Goal: Transaction & Acquisition: Register for event/course

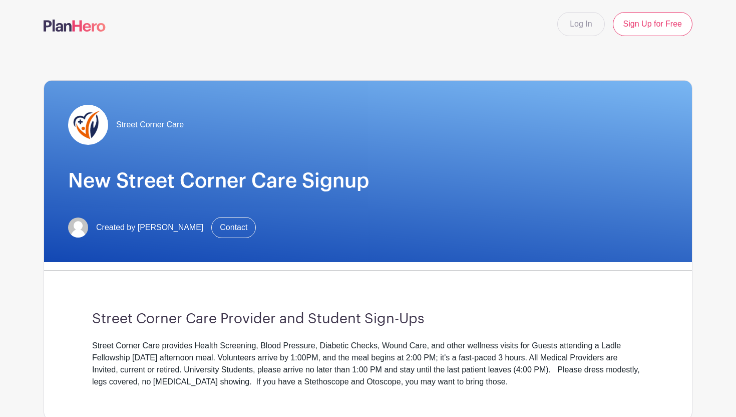
scroll to position [341, 0]
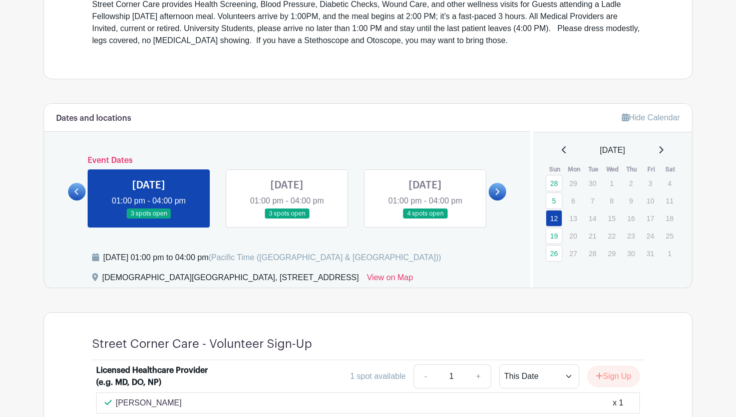
click at [287, 219] on link at bounding box center [287, 219] width 0 height 0
click at [557, 235] on link "19" at bounding box center [554, 235] width 17 height 17
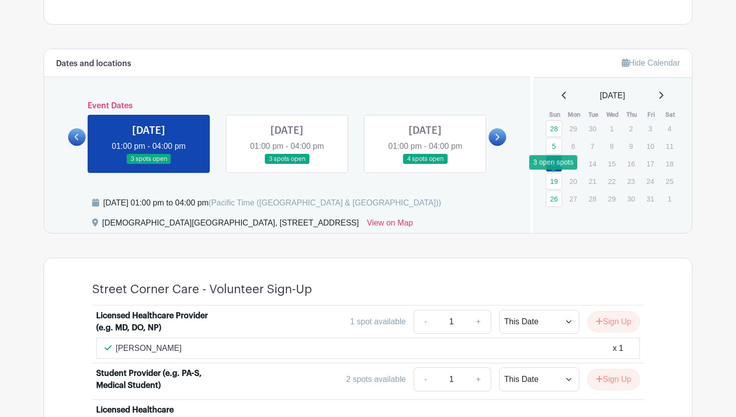
scroll to position [393, 0]
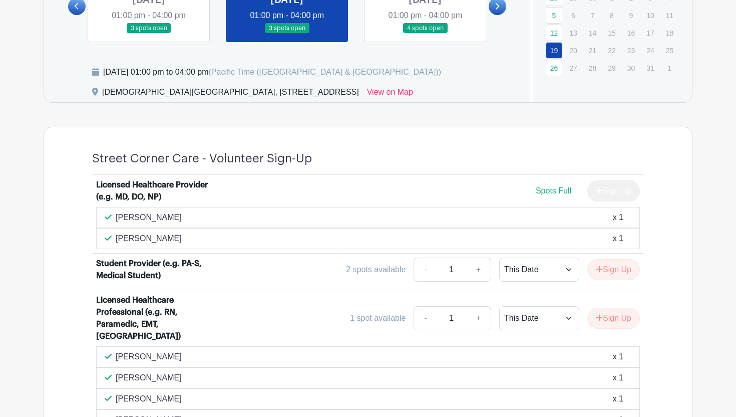
scroll to position [443, 0]
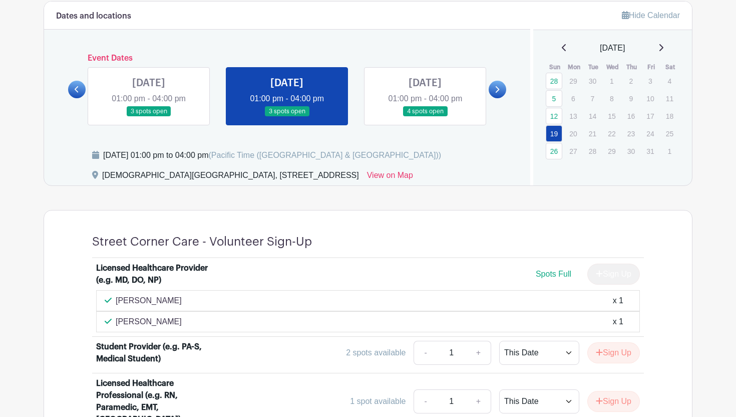
click at [425, 117] on link at bounding box center [425, 117] width 0 height 0
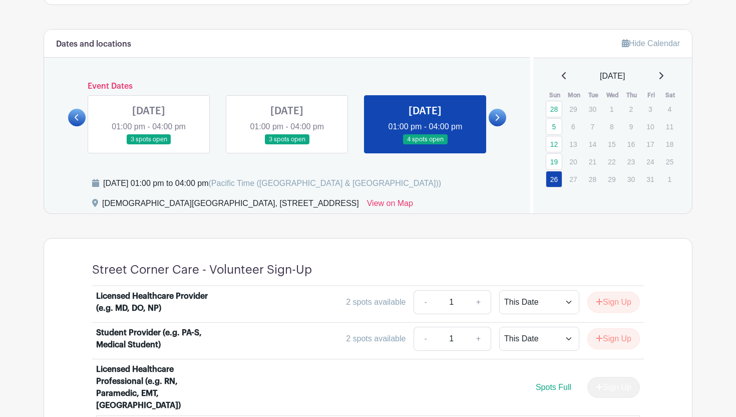
scroll to position [414, 0]
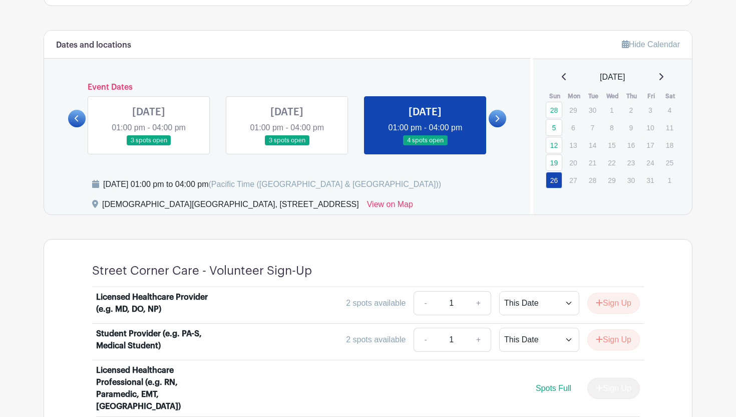
click at [496, 115] on icon at bounding box center [497, 119] width 5 height 8
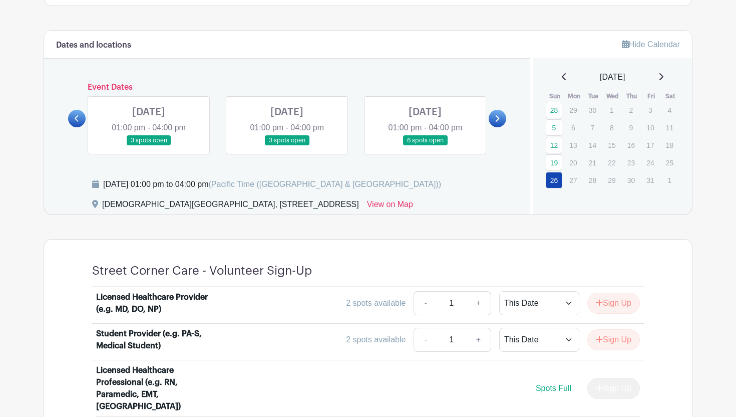
click at [149, 146] on link at bounding box center [149, 146] width 0 height 0
click at [425, 146] on link at bounding box center [425, 146] width 0 height 0
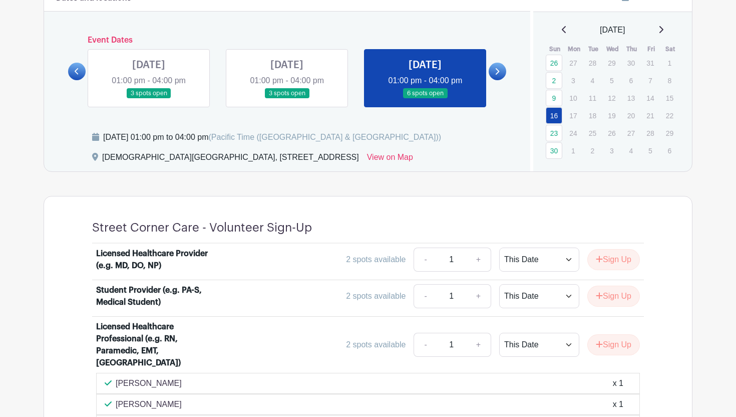
scroll to position [455, 0]
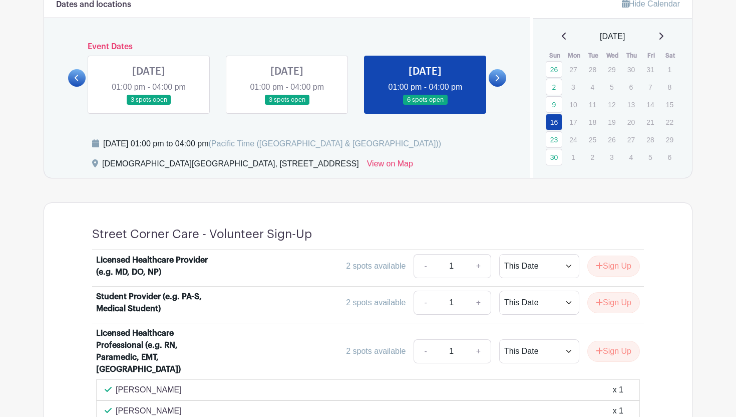
click at [499, 74] on icon at bounding box center [497, 78] width 5 height 8
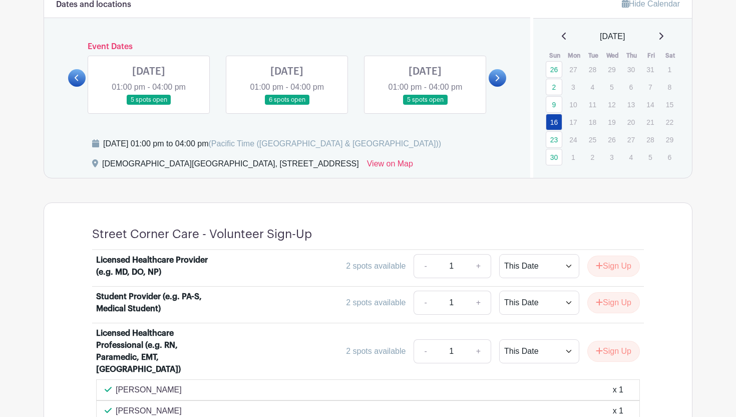
click at [149, 105] on link at bounding box center [149, 105] width 0 height 0
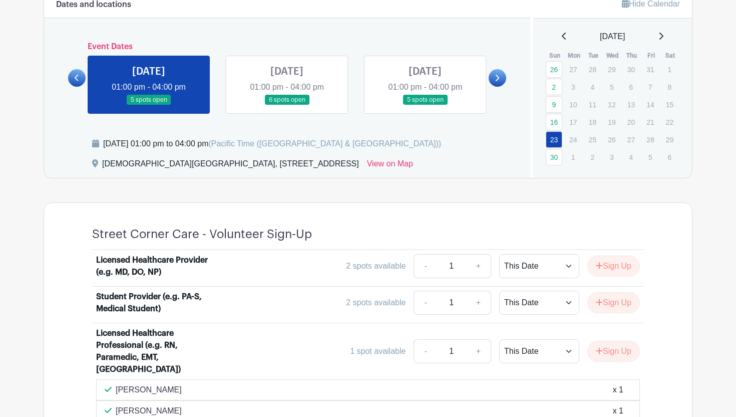
click at [287, 105] on link at bounding box center [287, 105] width 0 height 0
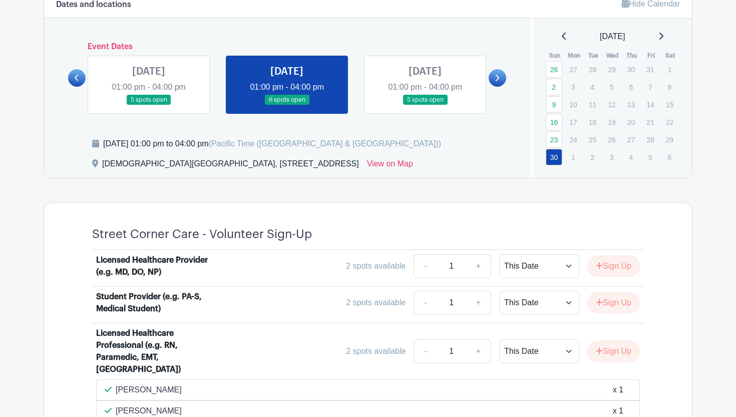
click at [425, 105] on link at bounding box center [425, 105] width 0 height 0
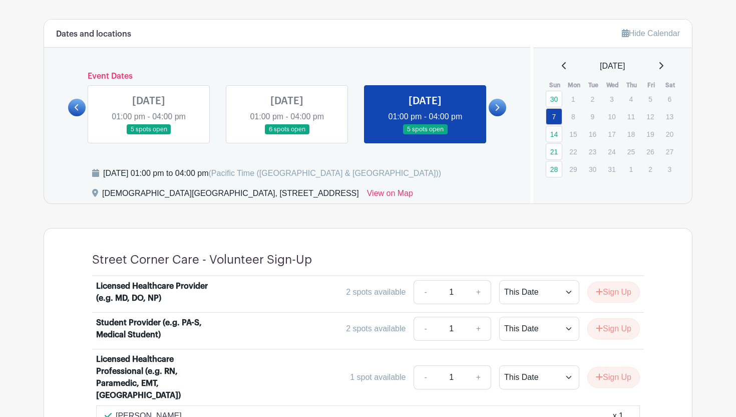
scroll to position [420, 0]
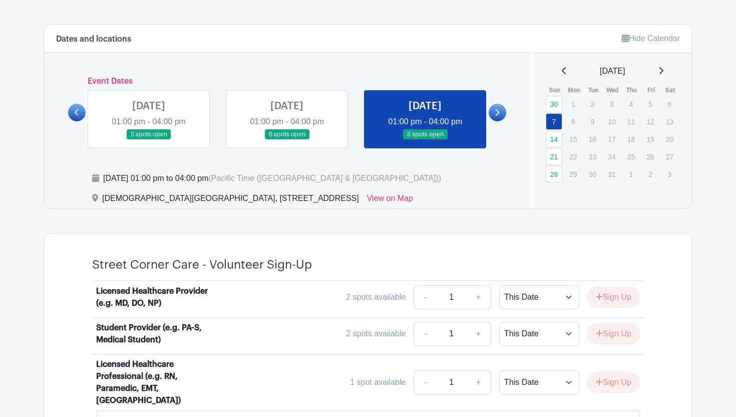
click at [493, 112] on link at bounding box center [498, 113] width 18 height 18
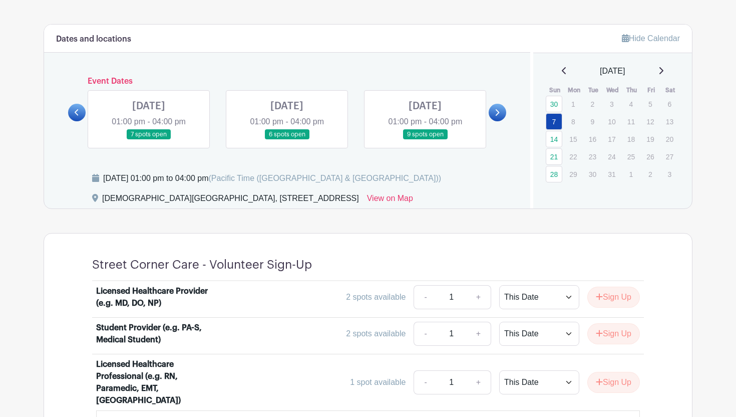
click at [494, 111] on link at bounding box center [498, 113] width 18 height 18
click at [498, 112] on icon at bounding box center [498, 112] width 4 height 7
click at [287, 140] on link at bounding box center [287, 140] width 0 height 0
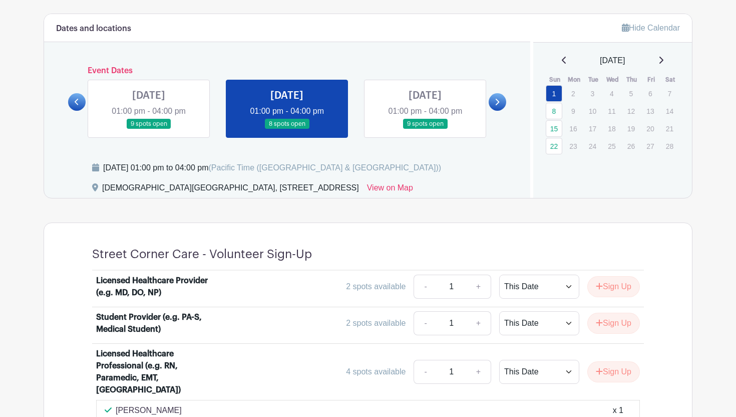
scroll to position [424, 0]
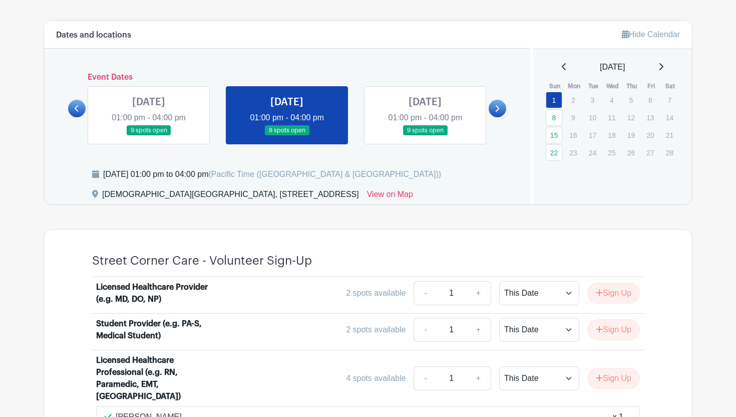
click at [425, 136] on link at bounding box center [425, 136] width 0 height 0
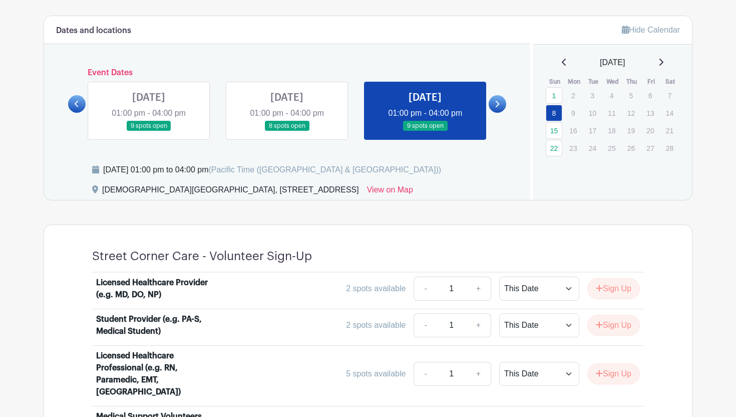
scroll to position [424, 0]
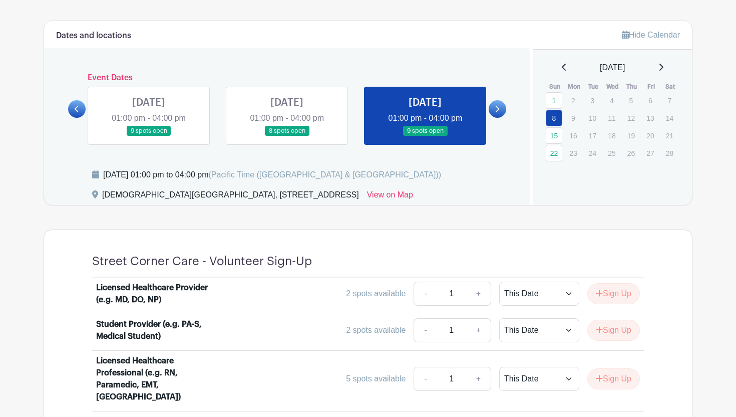
click at [499, 108] on icon at bounding box center [497, 109] width 5 height 8
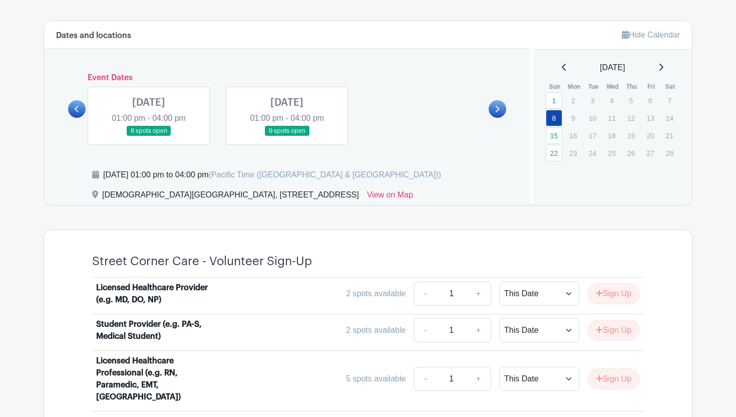
click at [149, 136] on link at bounding box center [149, 136] width 0 height 0
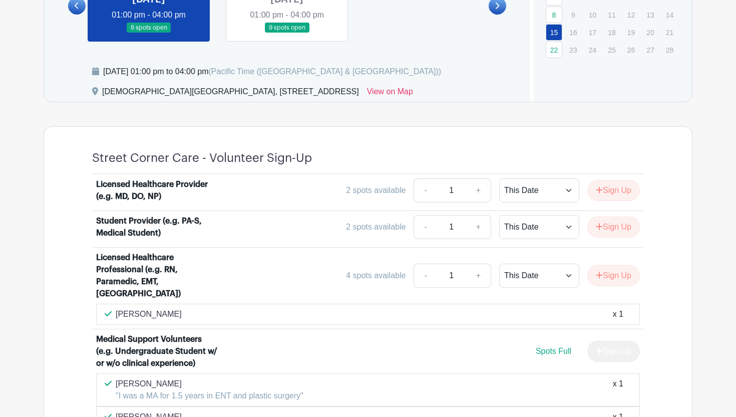
scroll to position [499, 0]
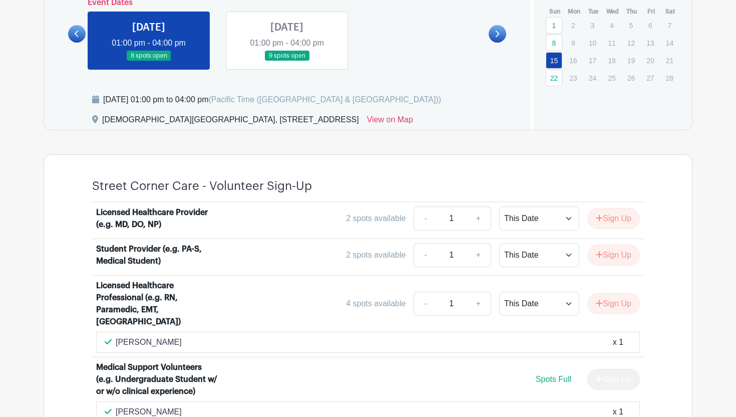
click at [287, 61] on link at bounding box center [287, 61] width 0 height 0
